Goal: Task Accomplishment & Management: Use online tool/utility

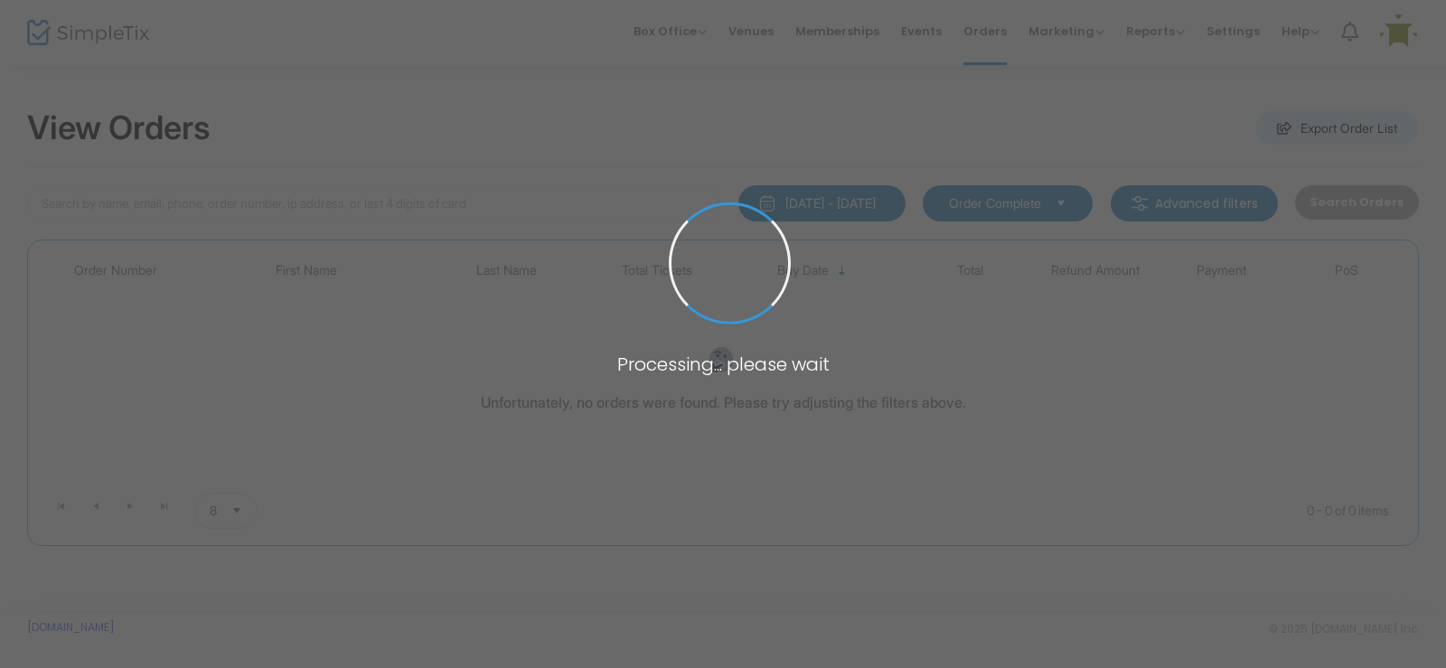
type input "[PERSON_NAME]"
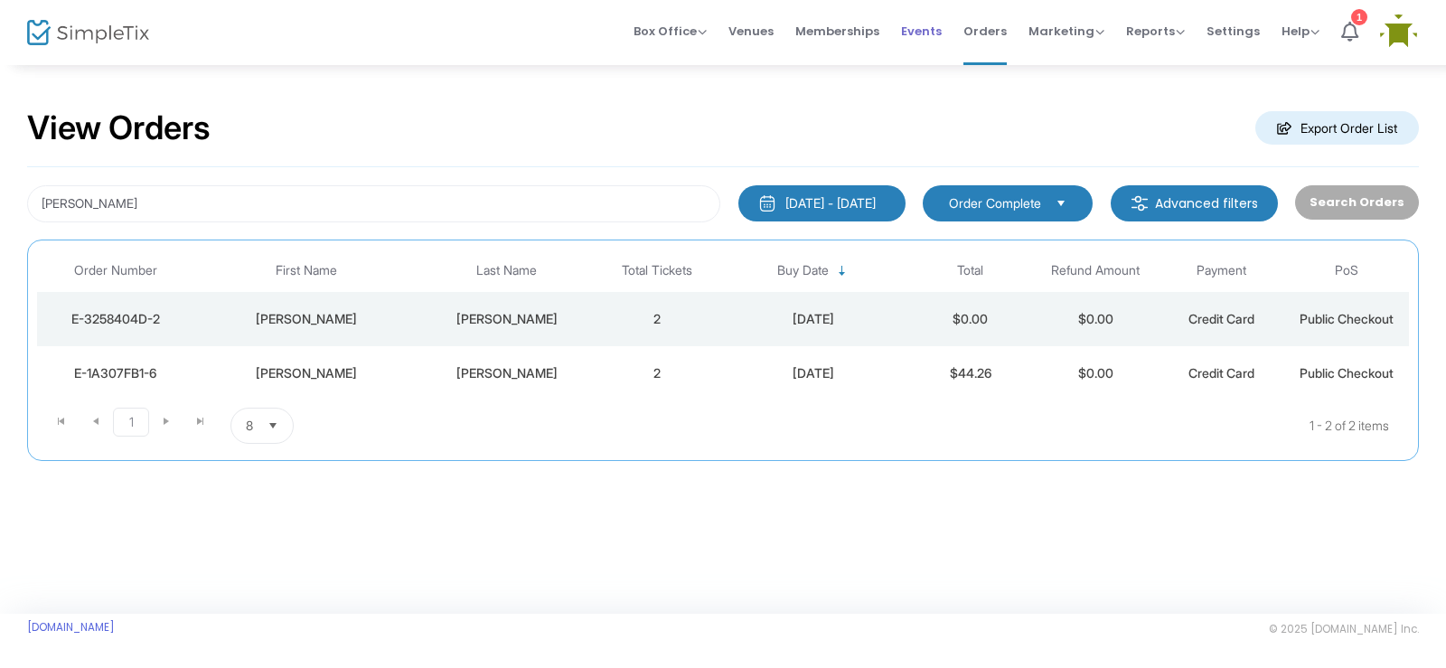
click at [920, 33] on span "Events" at bounding box center [921, 31] width 41 height 46
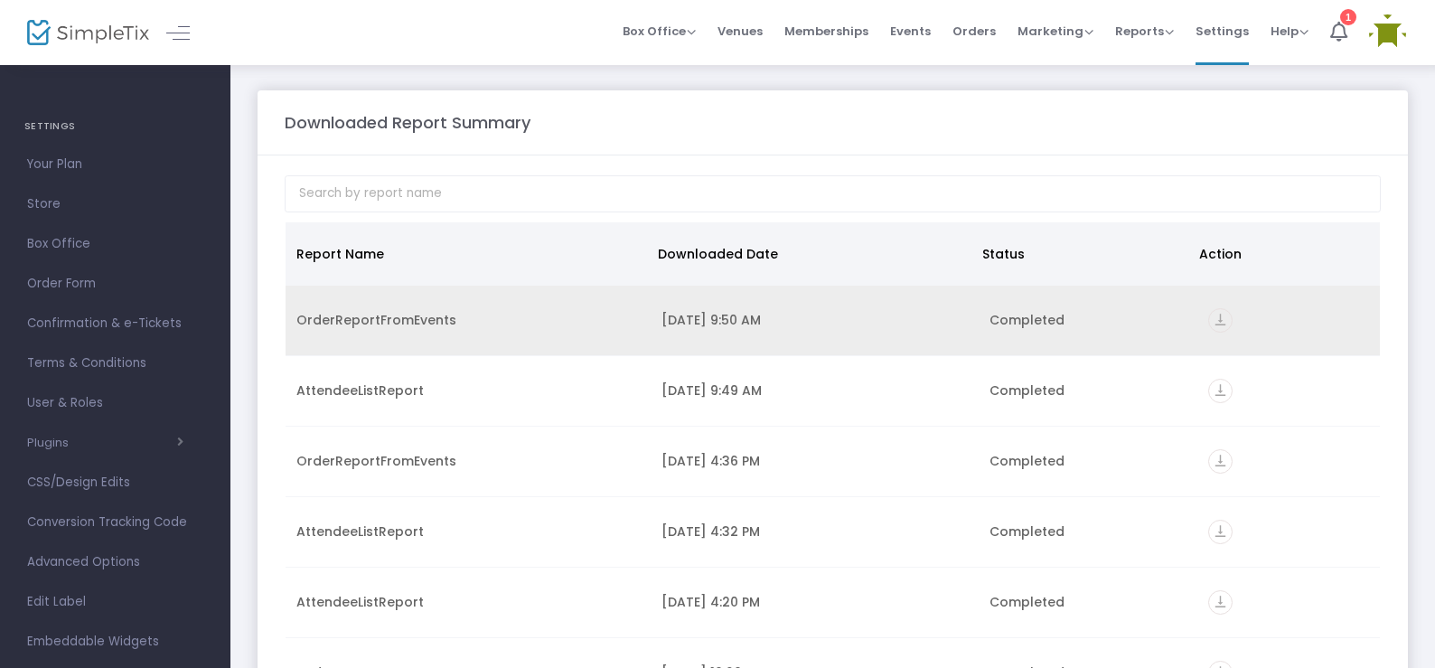
click at [1215, 317] on icon "vertical_align_bottom" at bounding box center [1220, 320] width 24 height 24
